Goal: Check status

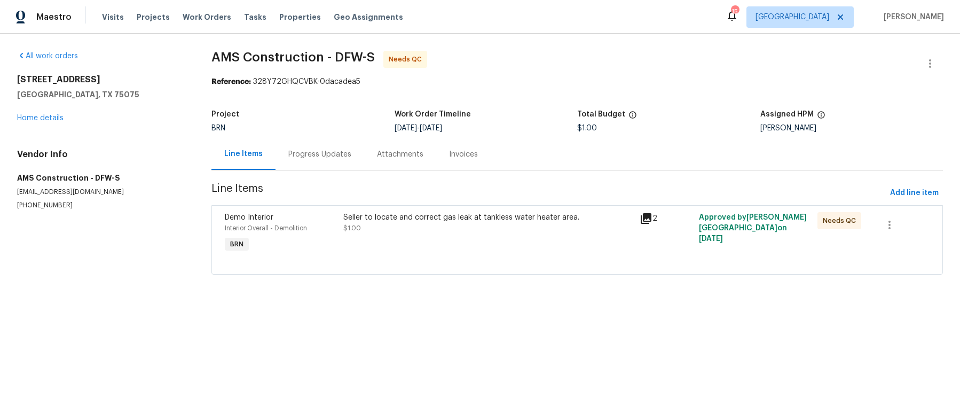
click at [646, 224] on icon at bounding box center [646, 218] width 11 height 11
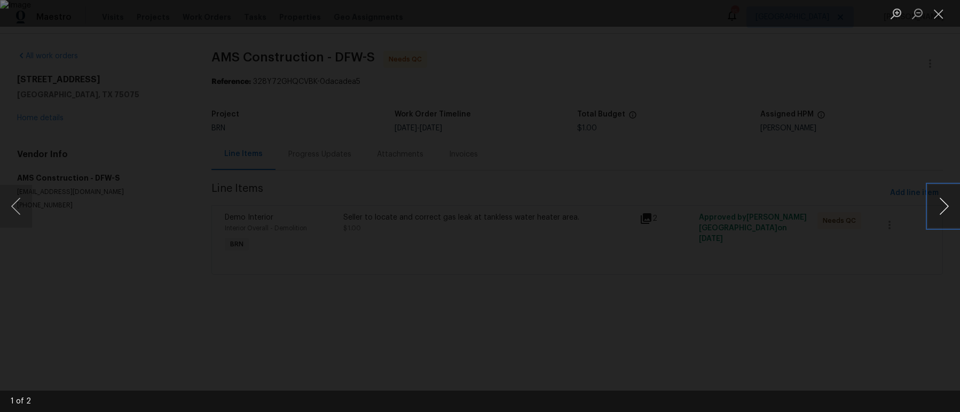
click at [945, 203] on button "Next image" at bounding box center [944, 206] width 32 height 43
click at [938, 14] on button "Close lightbox" at bounding box center [938, 13] width 21 height 19
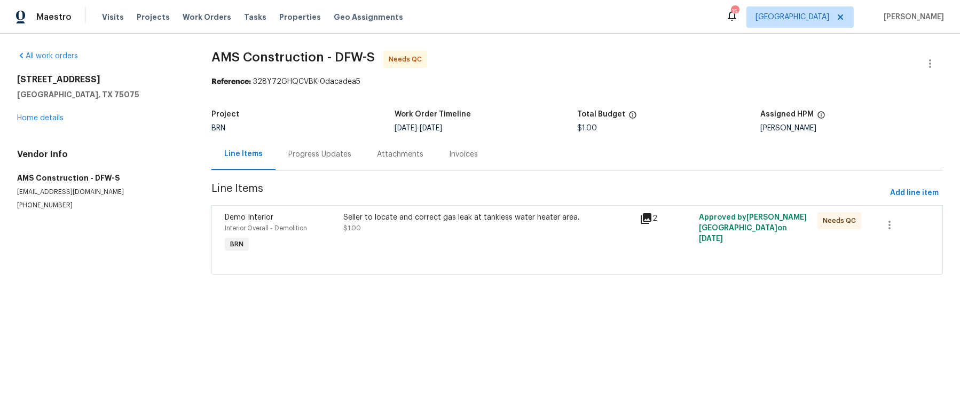
click at [336, 160] on div "Progress Updates" at bounding box center [319, 154] width 63 height 11
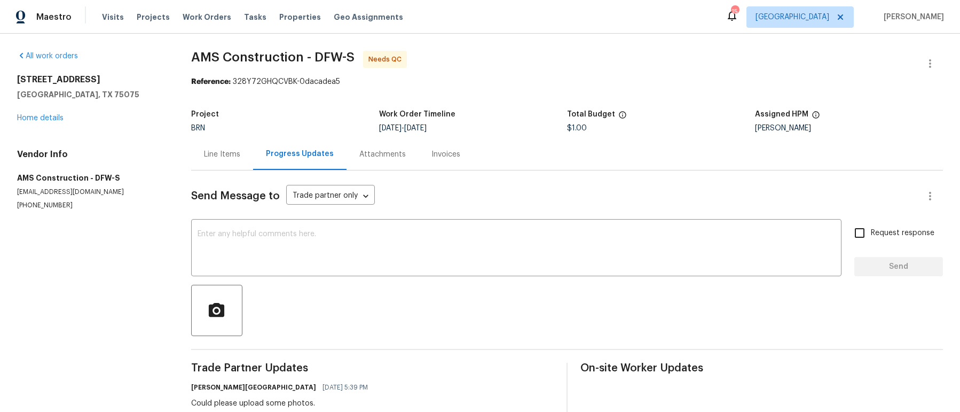
click at [467, 165] on div "Invoices" at bounding box center [446, 154] width 54 height 32
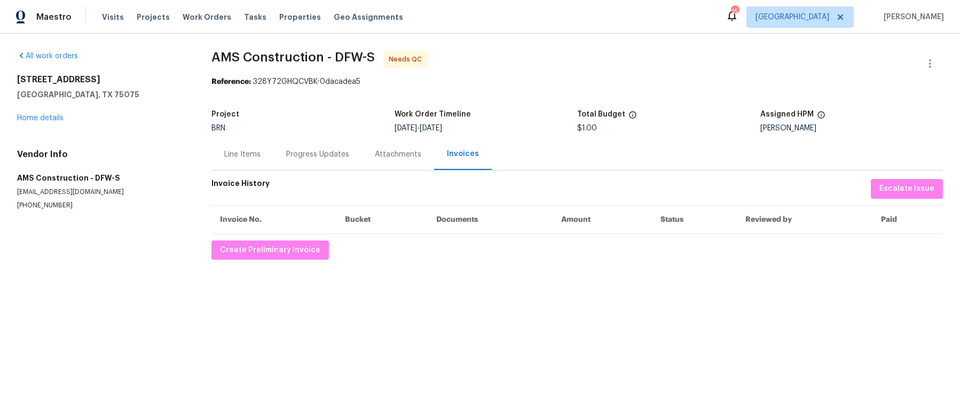
click at [514, 76] on span "AMS Construction - DFW-S Needs QC" at bounding box center [564, 64] width 706 height 26
